Goal: Check status

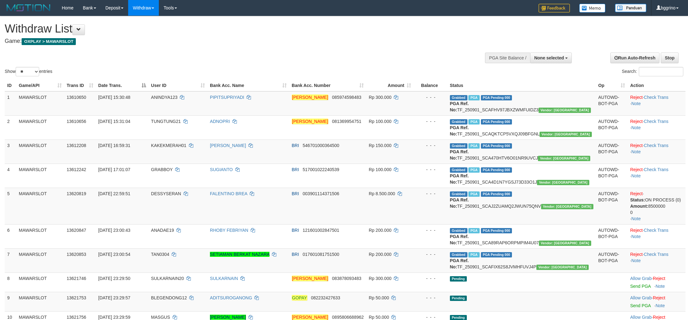
select select
select select "**"
click at [356, 32] on h1 "Withdraw List" at bounding box center [229, 29] width 448 height 13
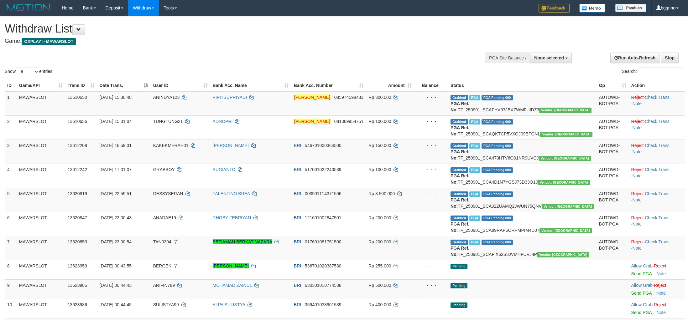
select select
select select "**"
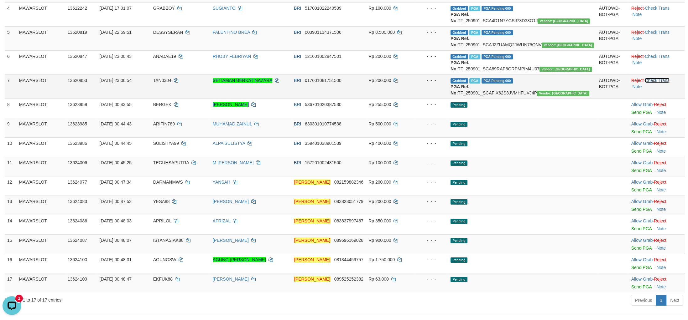
click at [646, 83] on link "Check Trans" at bounding box center [657, 80] width 25 height 5
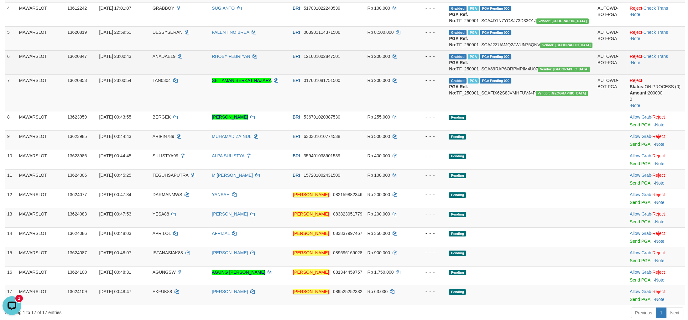
click at [655, 75] on td "Reject · Check Trans · Note" at bounding box center [656, 62] width 58 height 24
click at [656, 59] on link "Check Trans" at bounding box center [655, 56] width 25 height 5
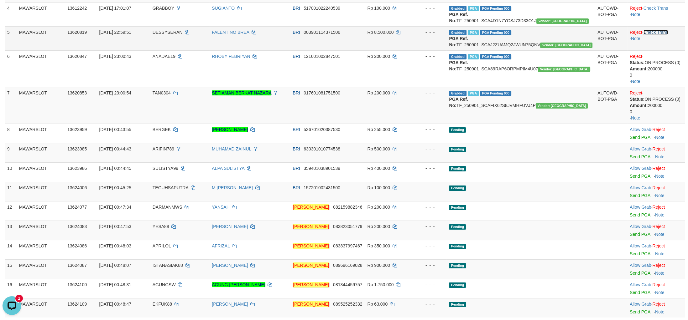
click at [647, 35] on link "Check Trans" at bounding box center [655, 32] width 25 height 5
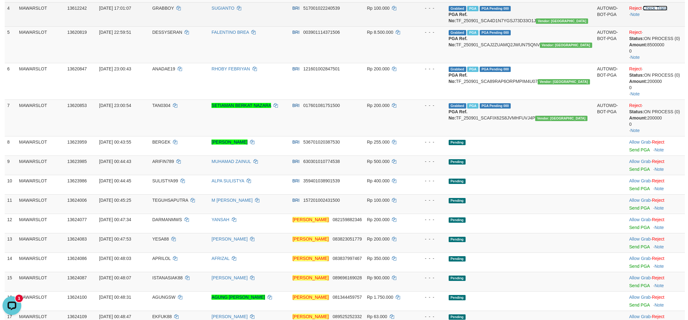
click at [647, 11] on link "Check Trans" at bounding box center [655, 8] width 25 height 5
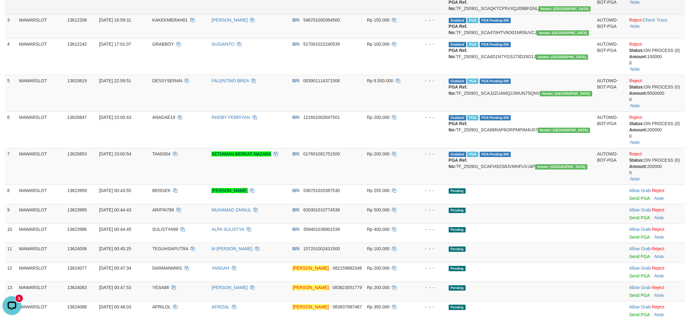
scroll to position [108, 0]
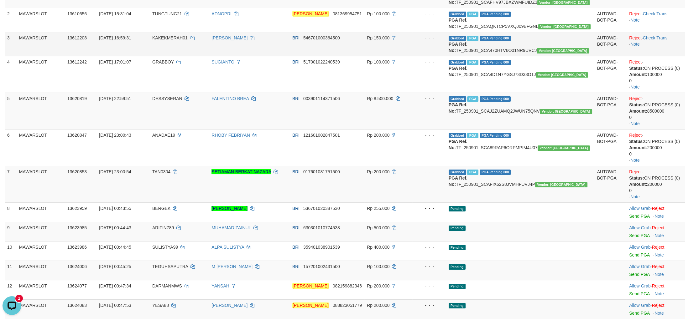
click at [651, 48] on td "Reject · Check Trans · Note" at bounding box center [655, 44] width 58 height 24
click at [651, 40] on link "Check Trans" at bounding box center [655, 37] width 25 height 5
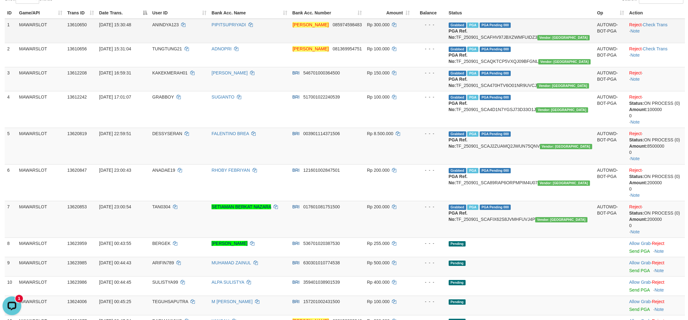
scroll to position [54, 0]
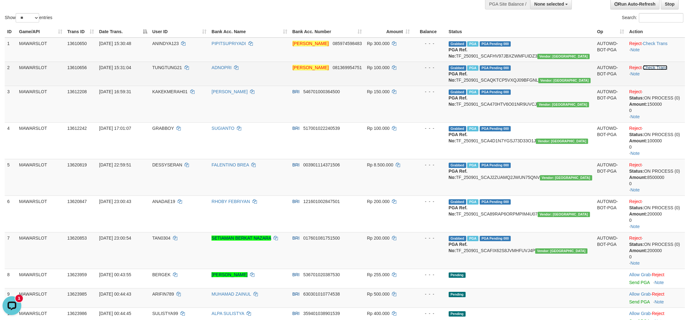
click at [652, 70] on link "Check Trans" at bounding box center [655, 67] width 25 height 5
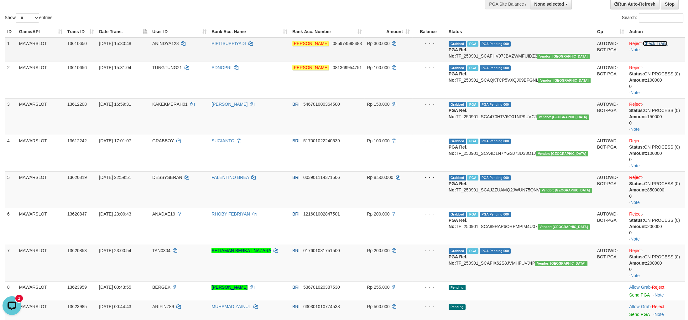
click at [650, 44] on link "Check Trans" at bounding box center [655, 43] width 25 height 5
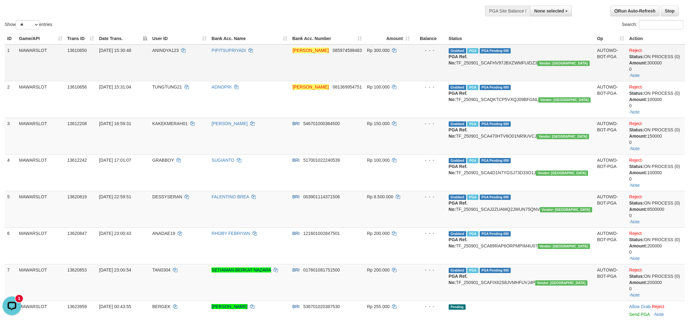
scroll to position [0, 0]
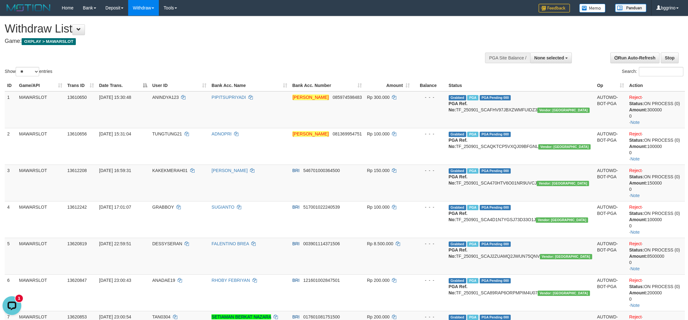
click at [388, 58] on div "Show ** ** ** *** entries Search:" at bounding box center [344, 46] width 688 height 61
